Goal: Task Accomplishment & Management: Manage account settings

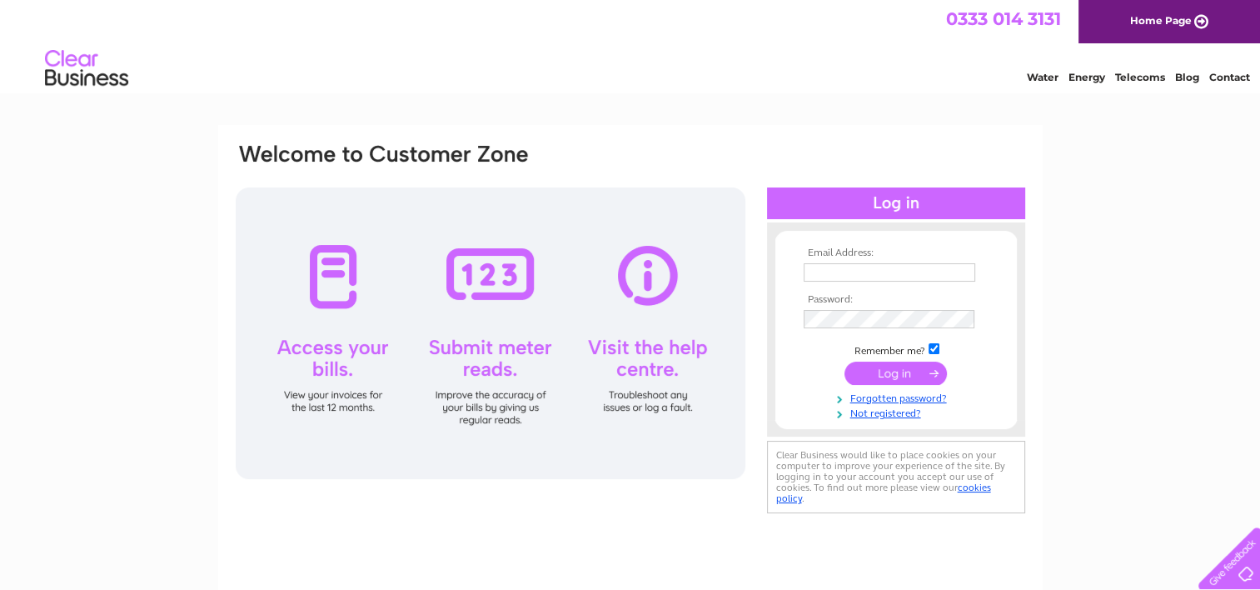
type input "tavistockrfc@yahoo.com"
click at [878, 373] on input "submit" at bounding box center [895, 372] width 102 height 23
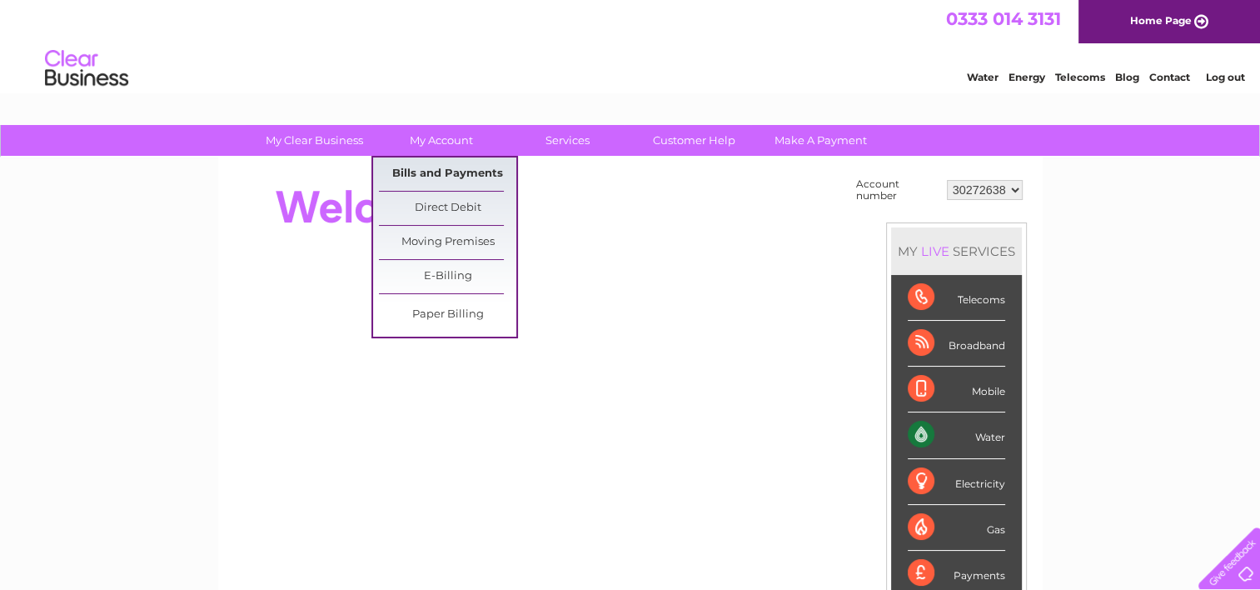
click at [459, 176] on link "Bills and Payments" at bounding box center [447, 173] width 137 height 33
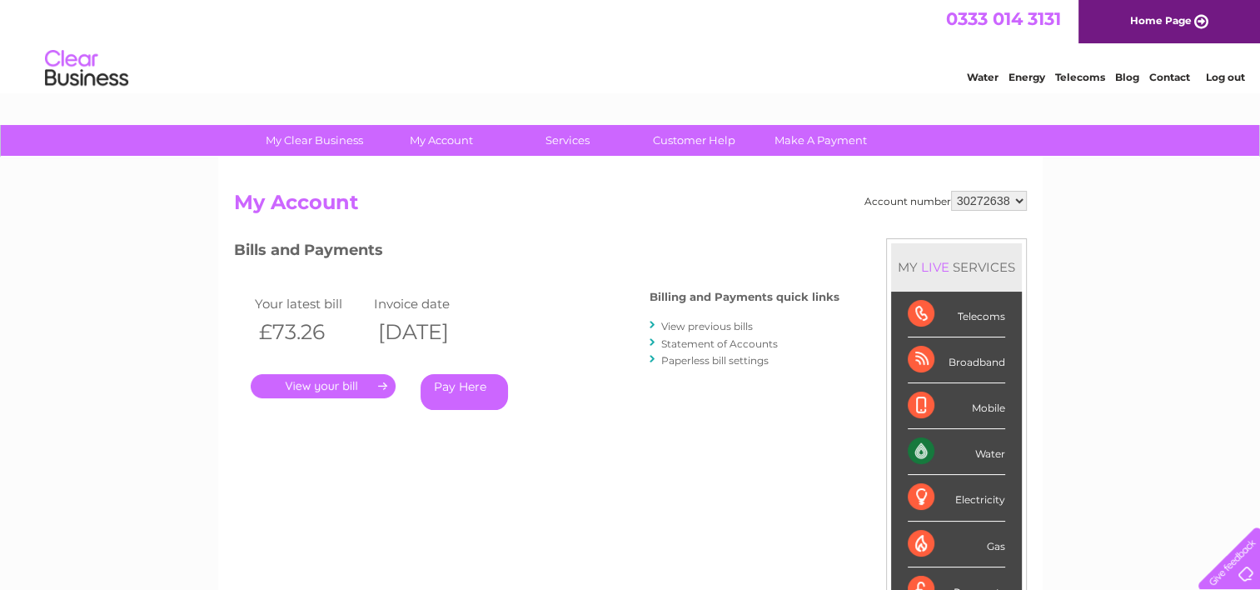
click at [328, 386] on link "." at bounding box center [323, 386] width 145 height 24
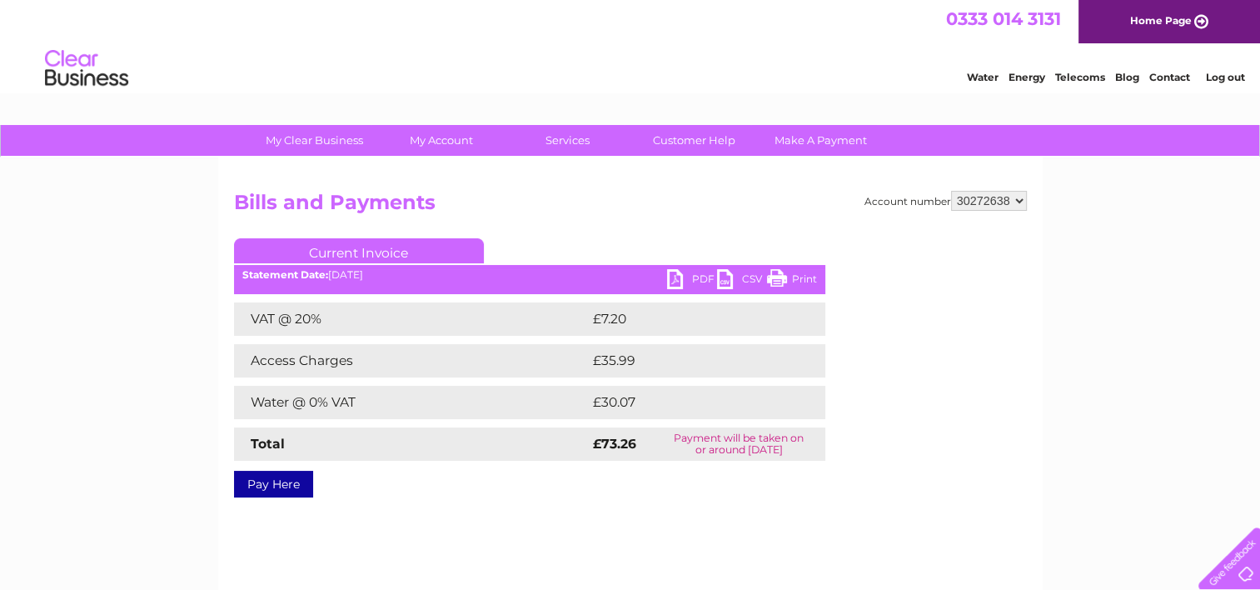
click at [684, 276] on link "PDF" at bounding box center [692, 281] width 50 height 24
